Goal: Information Seeking & Learning: Find specific fact

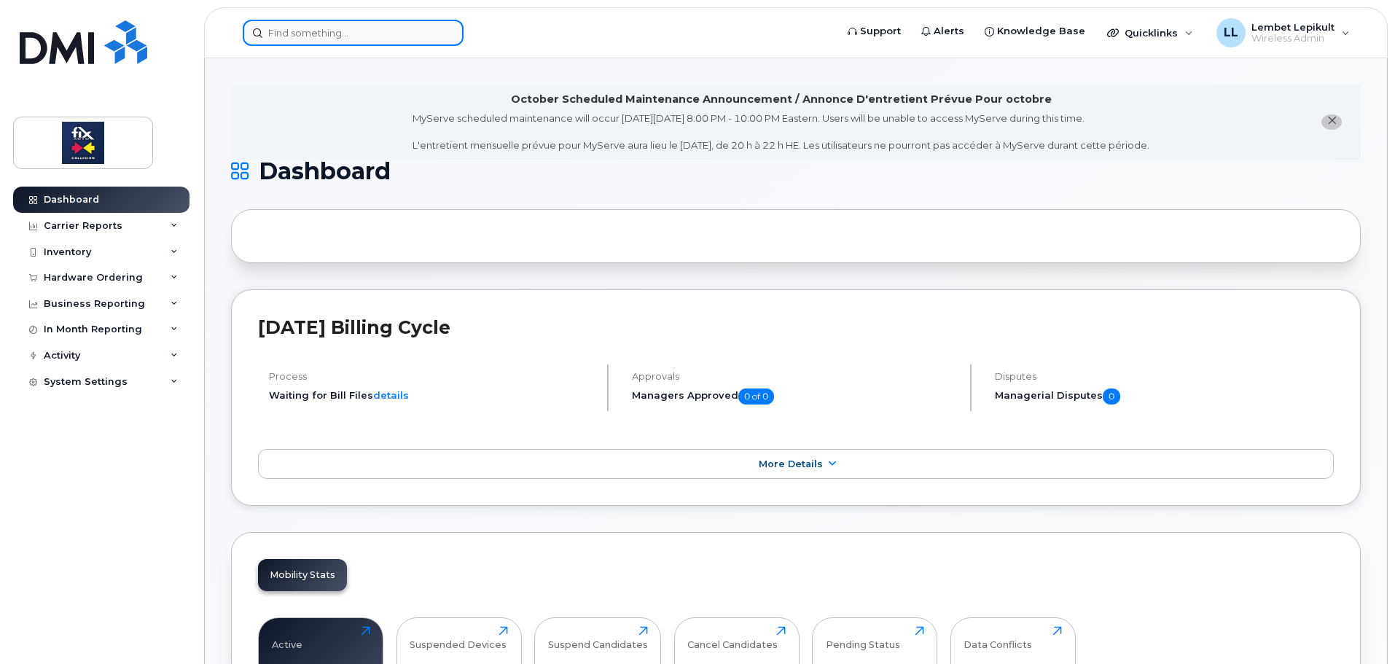
click at [303, 39] on input at bounding box center [353, 33] width 221 height 26
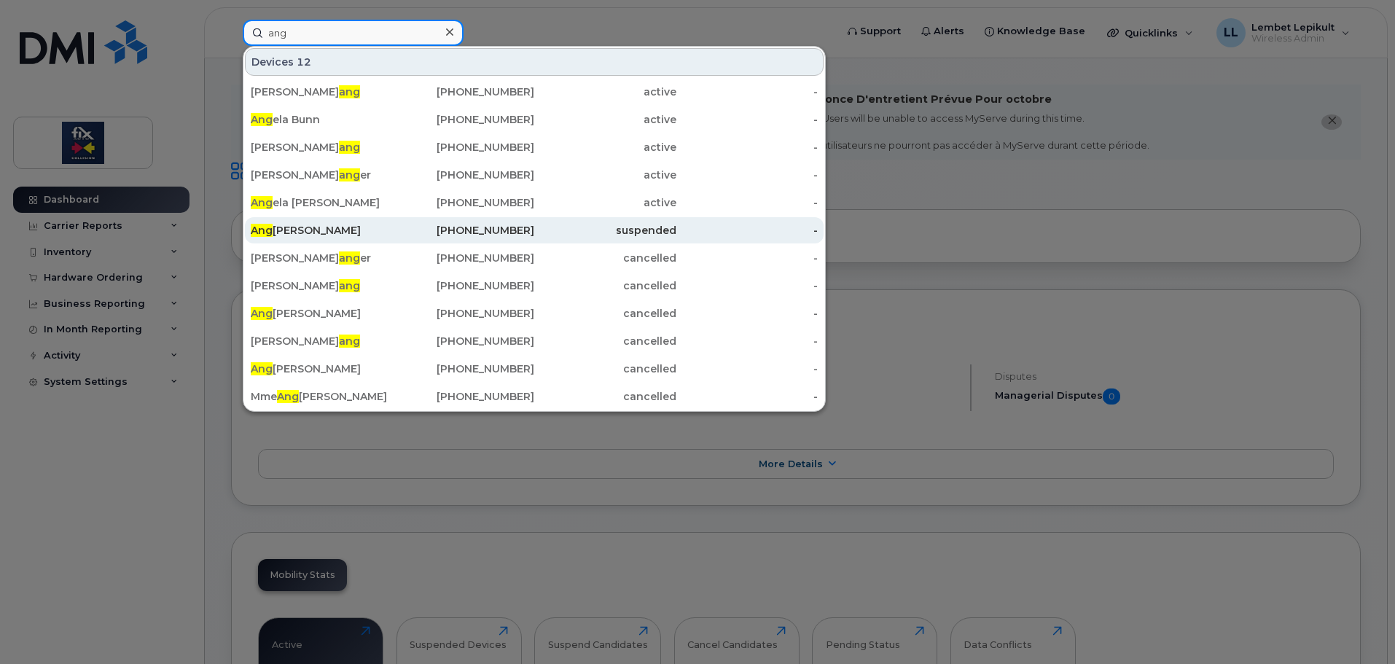
type input "ang"
click at [306, 227] on div "Ang elique Masse" at bounding box center [322, 230] width 142 height 15
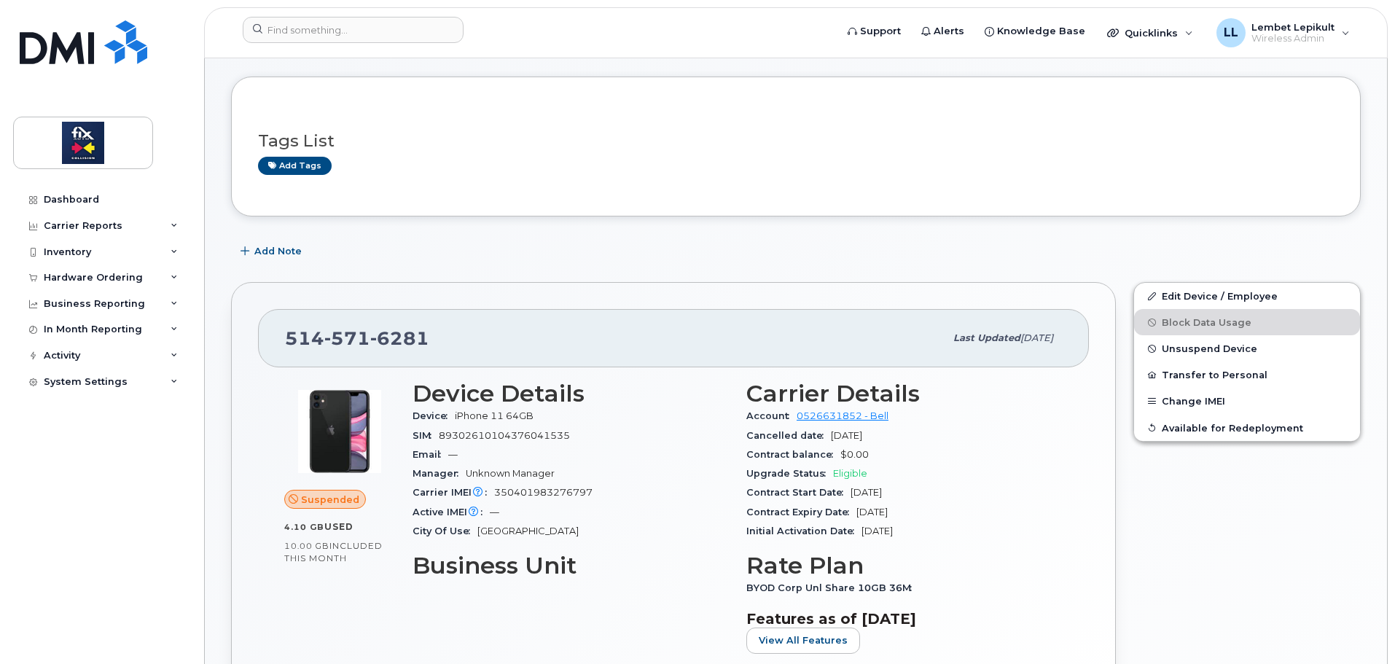
scroll to position [146, 0]
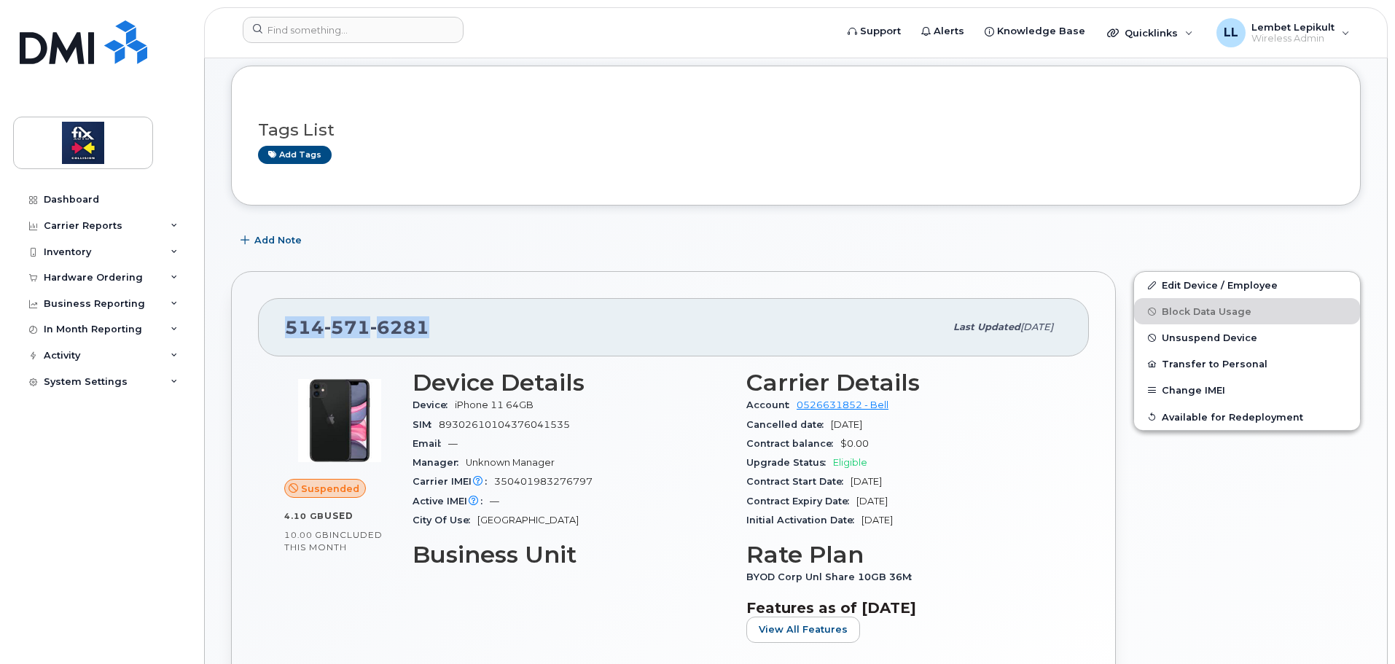
drag, startPoint x: 426, startPoint y: 324, endPoint x: 278, endPoint y: 328, distance: 148.0
click at [278, 328] on div "514 571 6281 Last updated Sep 24, 2025" at bounding box center [673, 327] width 831 height 58
copy span "514 571 6281"
click at [85, 227] on div "Carrier Reports" at bounding box center [83, 226] width 79 height 12
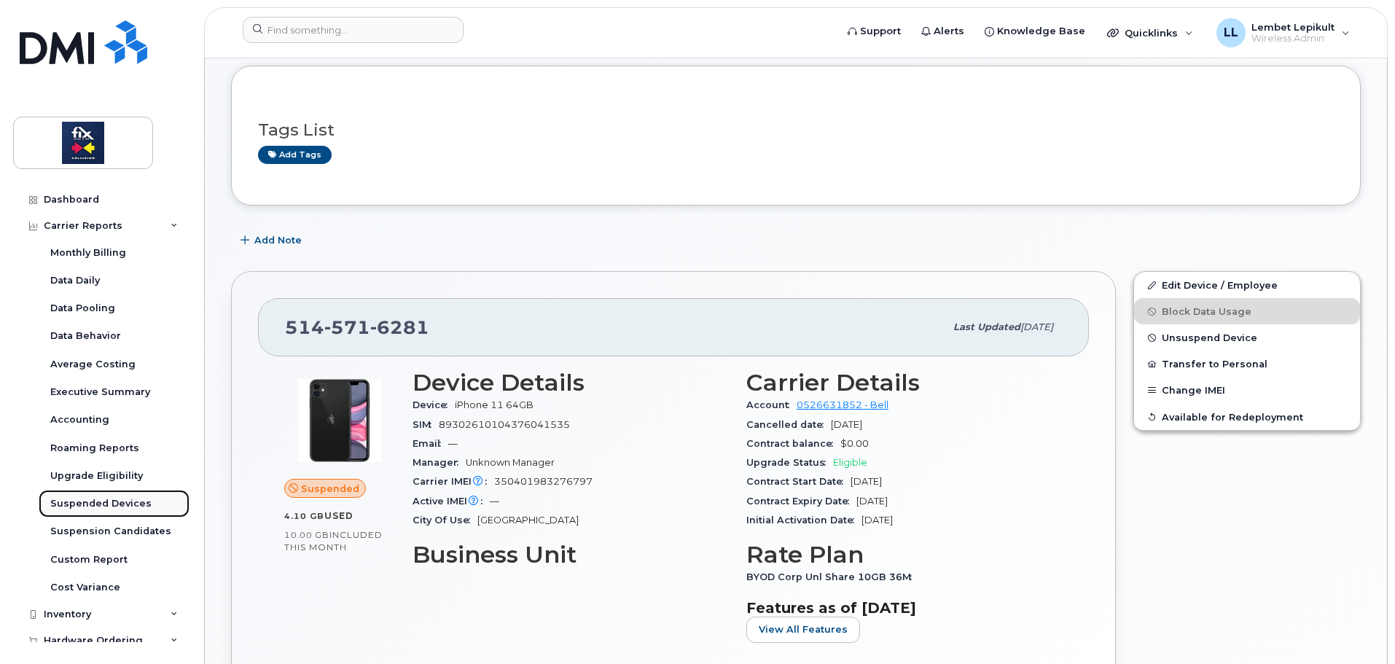
click at [103, 498] on div "Suspended Devices" at bounding box center [100, 503] width 101 height 13
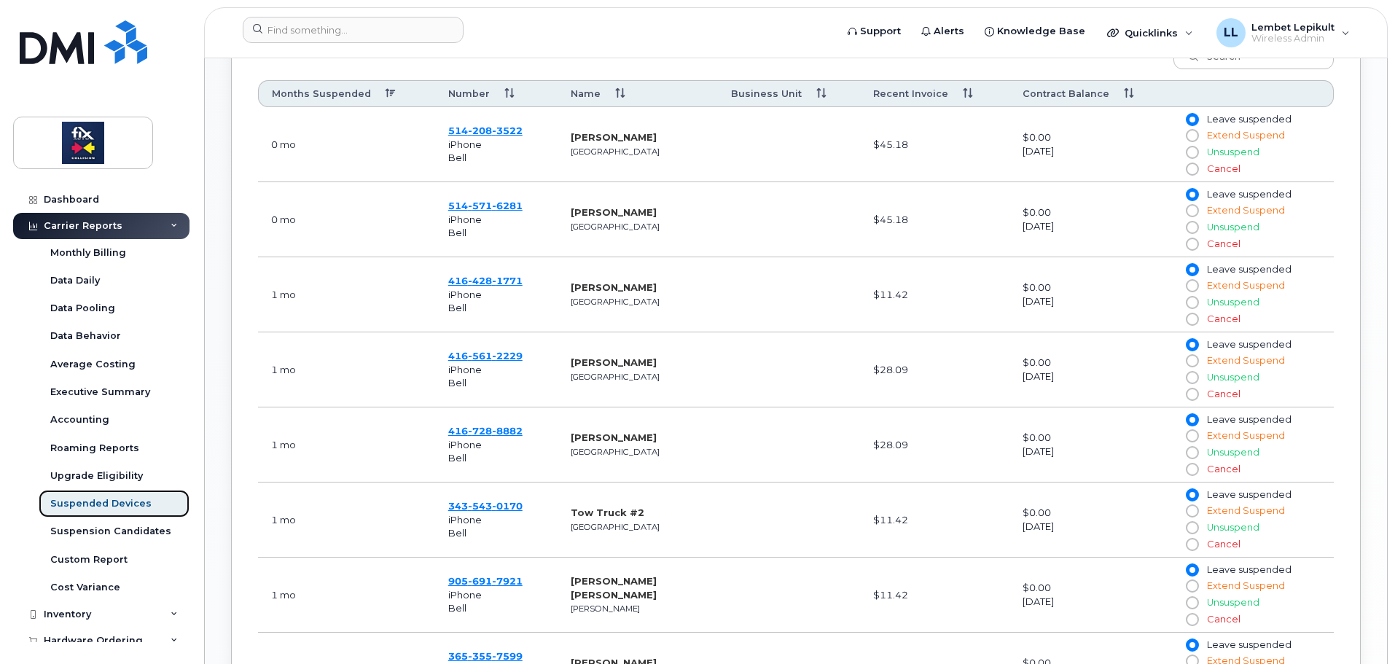
scroll to position [656, 0]
click at [508, 206] on span "6281" at bounding box center [507, 205] width 31 height 12
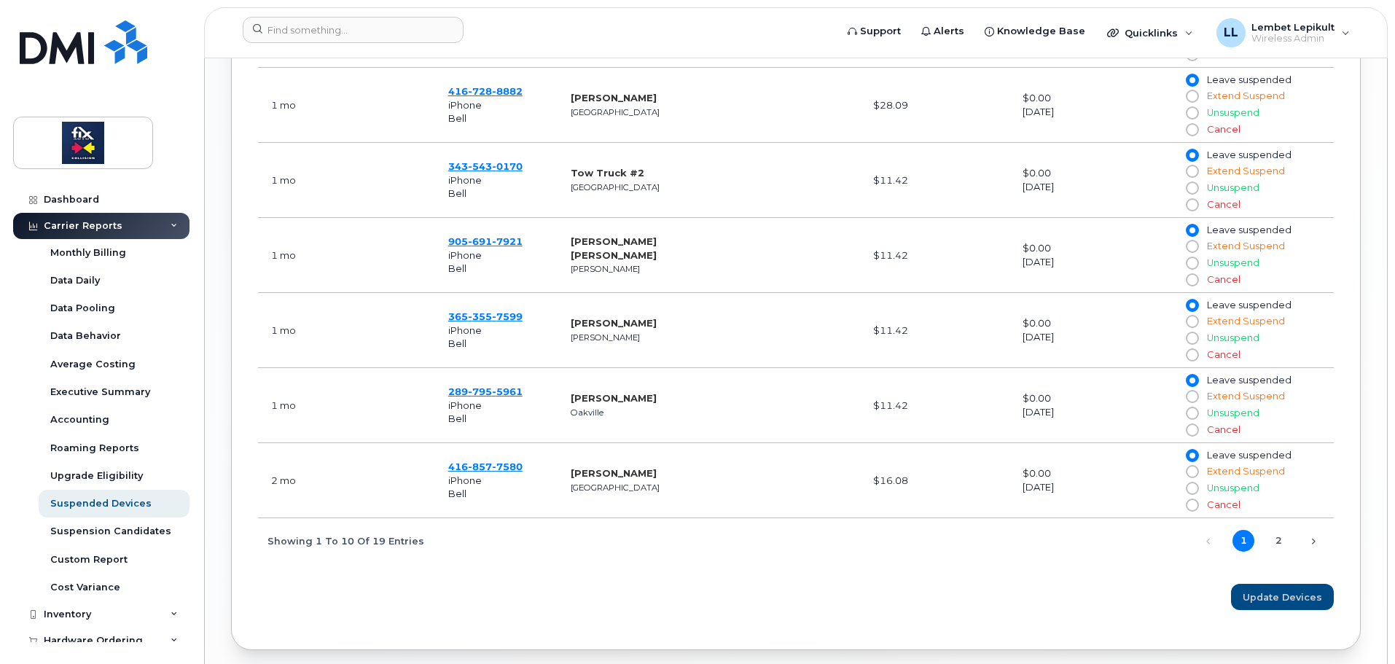
scroll to position [1020, 0]
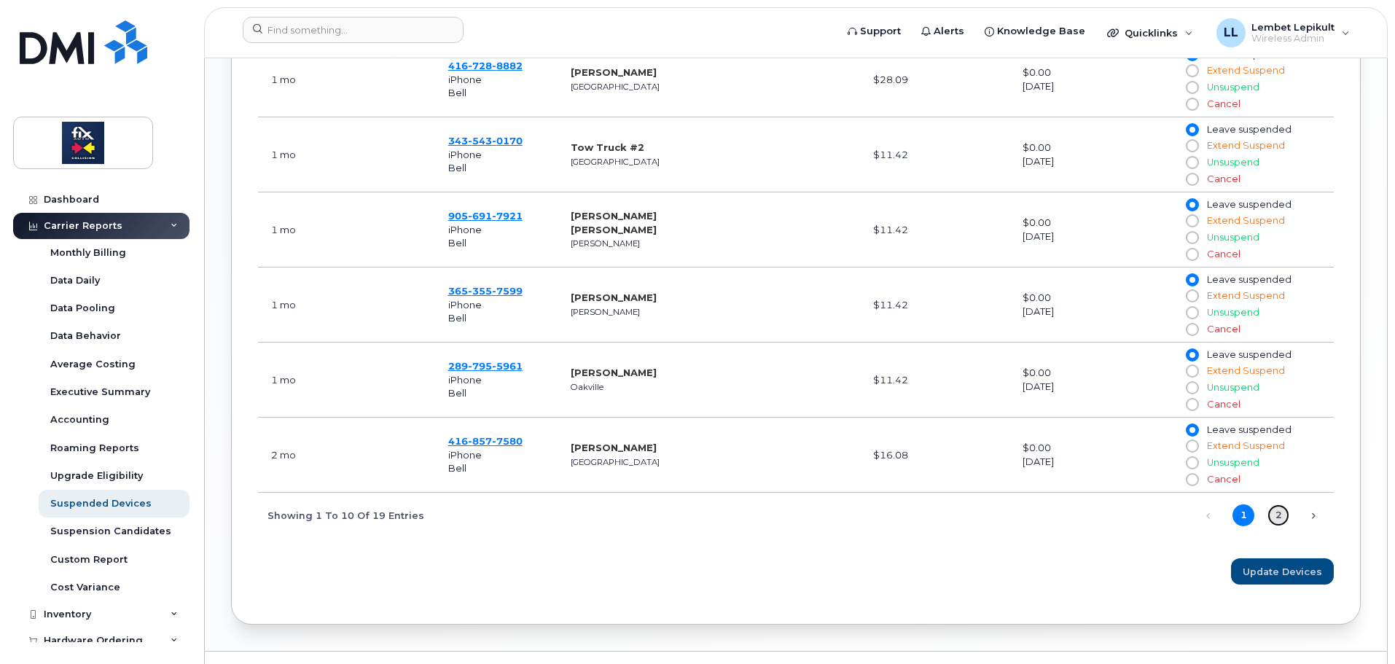
click at [1284, 517] on link "2" at bounding box center [1278, 515] width 22 height 22
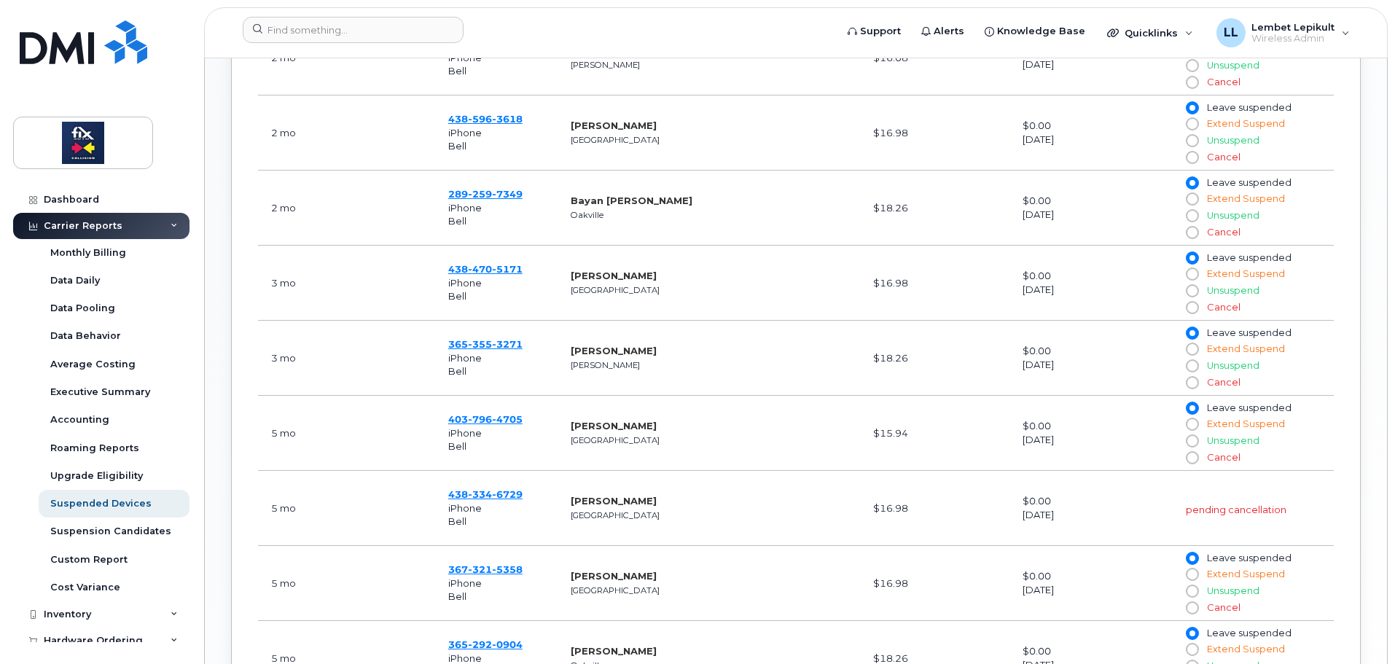
scroll to position [687, 0]
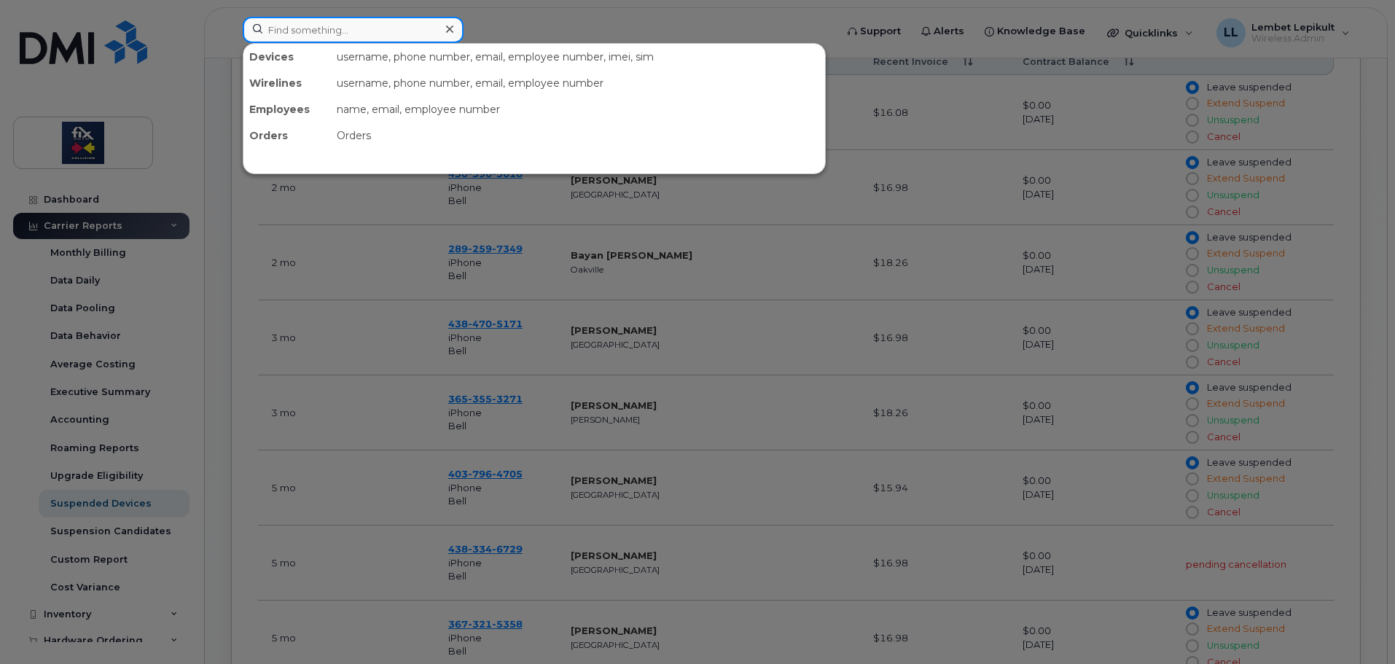
click at [326, 31] on input at bounding box center [353, 30] width 221 height 26
click at [792, 498] on div at bounding box center [697, 332] width 1395 height 664
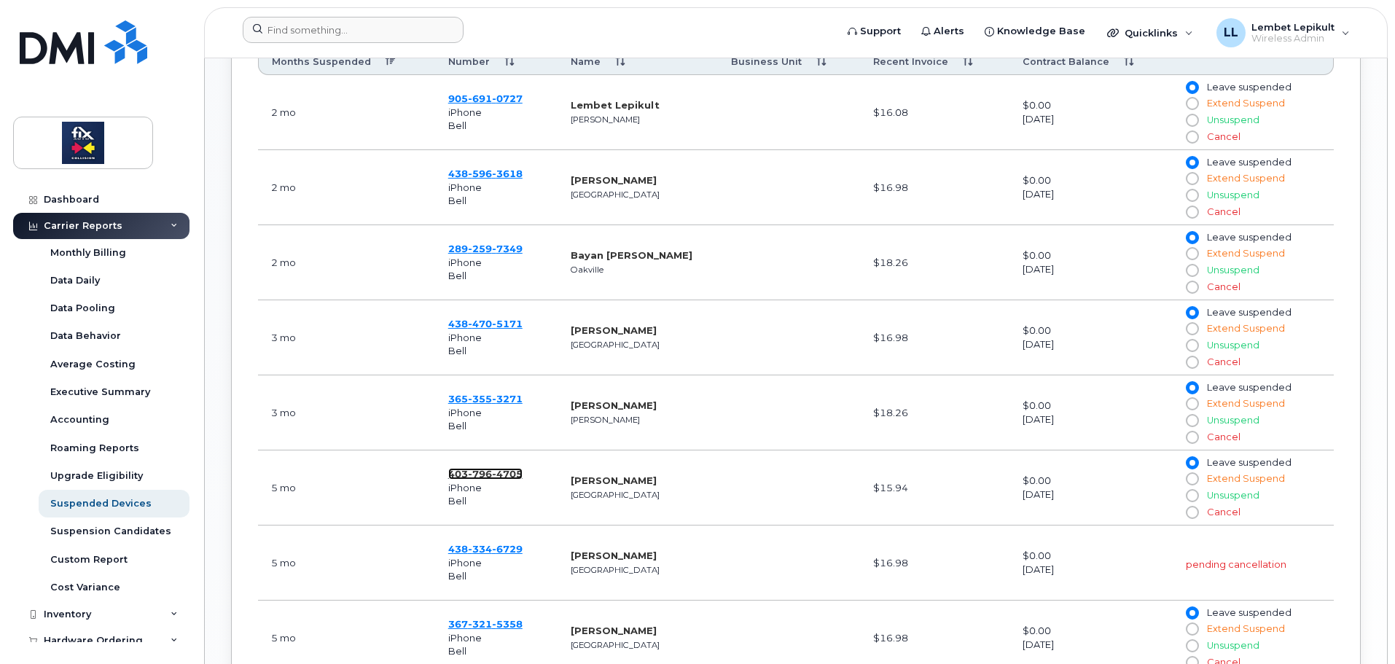
click at [505, 473] on span "4705" at bounding box center [507, 474] width 31 height 12
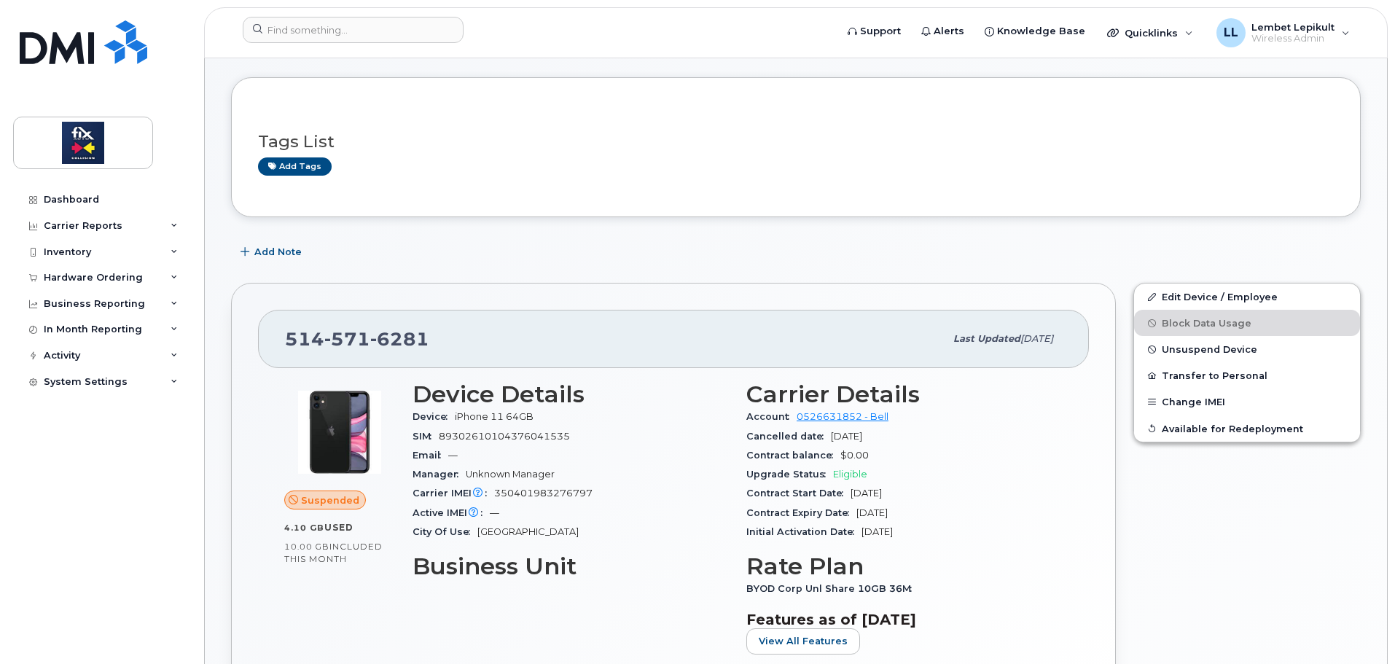
scroll to position [146, 0]
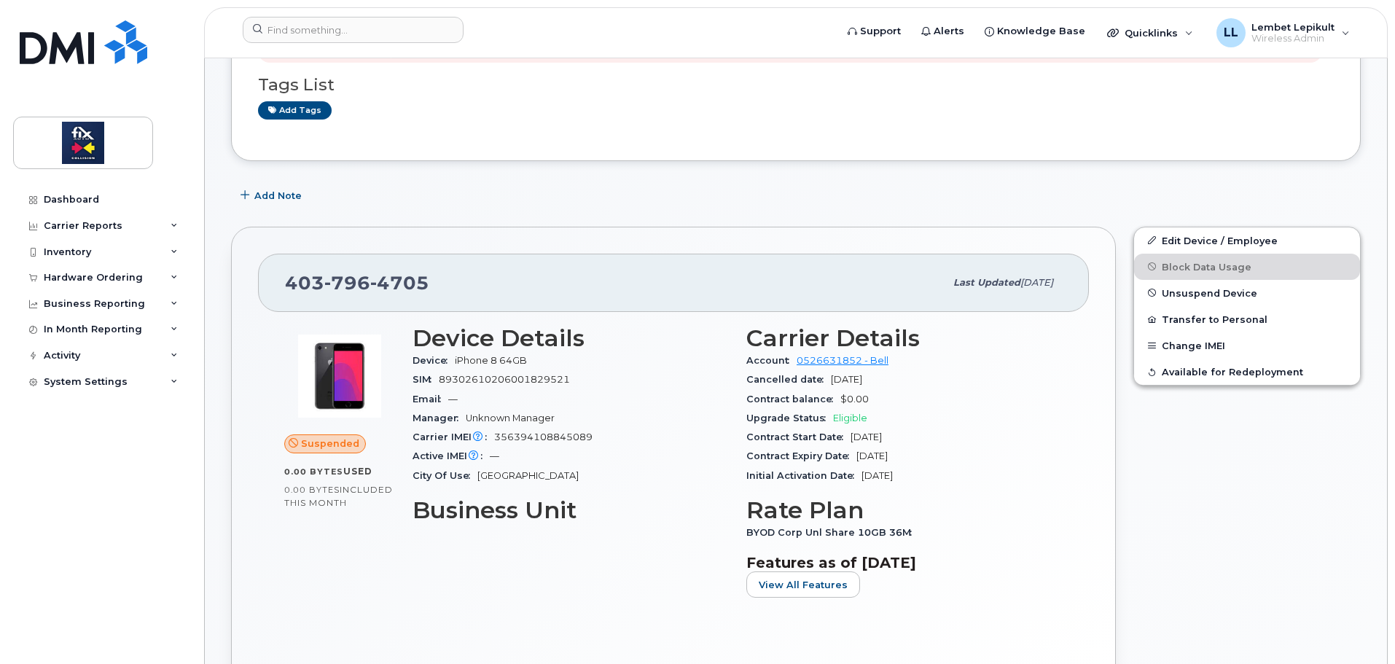
scroll to position [291, 0]
